Goal: Submit feedback/report problem: Submit feedback/report problem

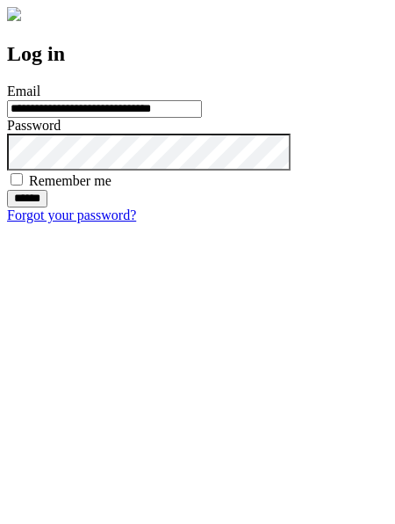
type input "**********"
click at [47, 207] on input "******" at bounding box center [27, 199] width 40 height 18
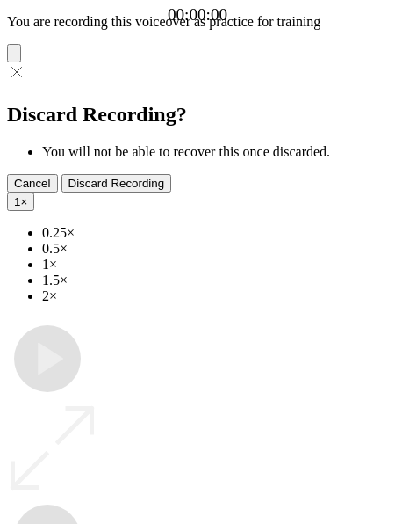
type input "**********"
